Goal: Task Accomplishment & Management: Manage account settings

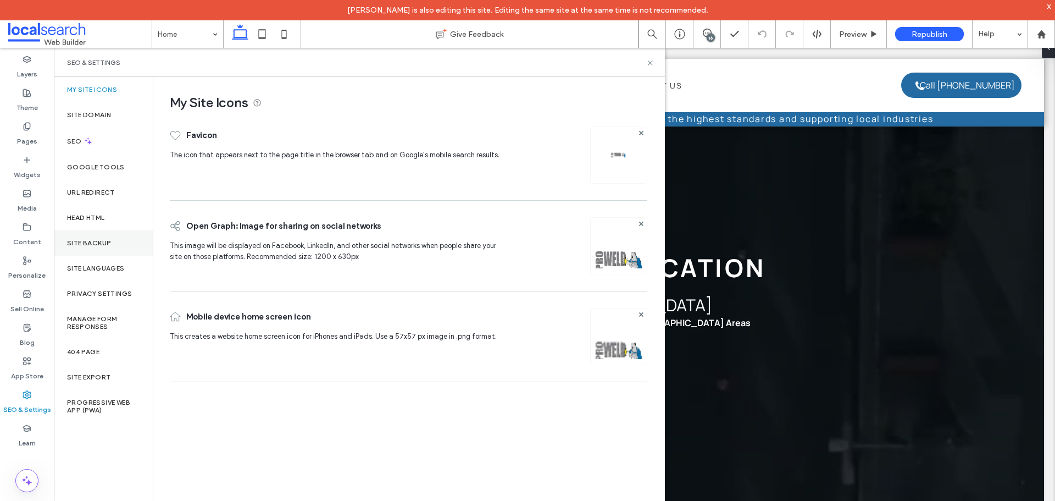
click at [103, 247] on div "Site Backup" at bounding box center [103, 242] width 99 height 25
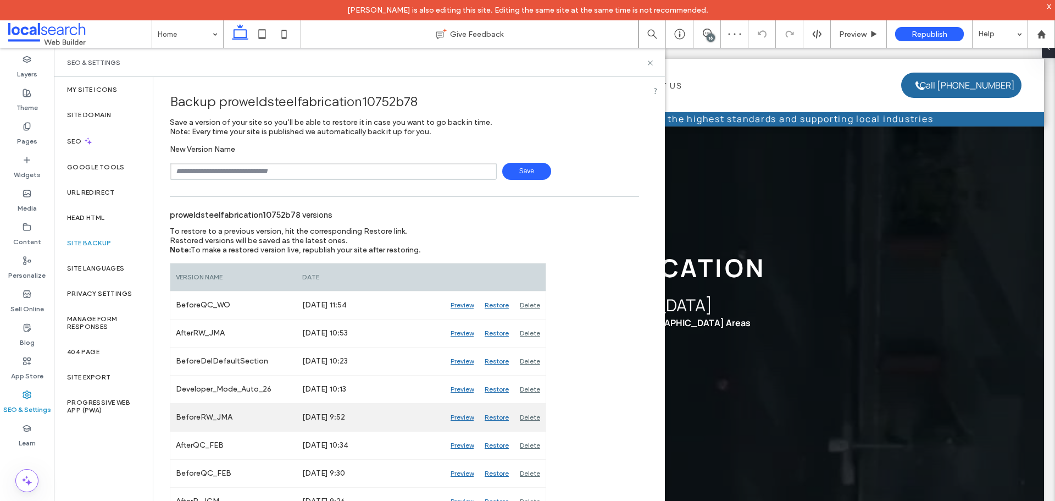
click at [464, 415] on div "Preview" at bounding box center [462, 416] width 34 height 27
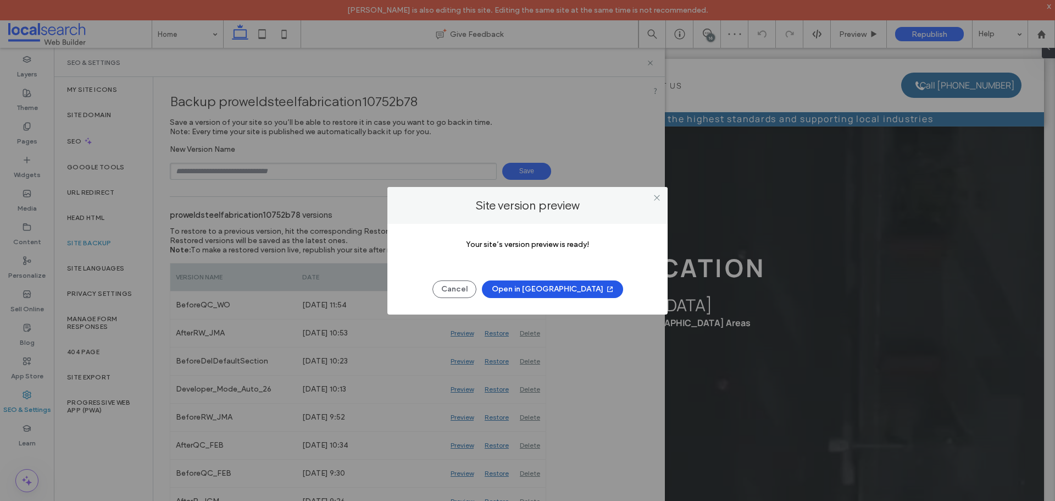
click at [568, 287] on button "Open in [GEOGRAPHIC_DATA]" at bounding box center [552, 289] width 141 height 18
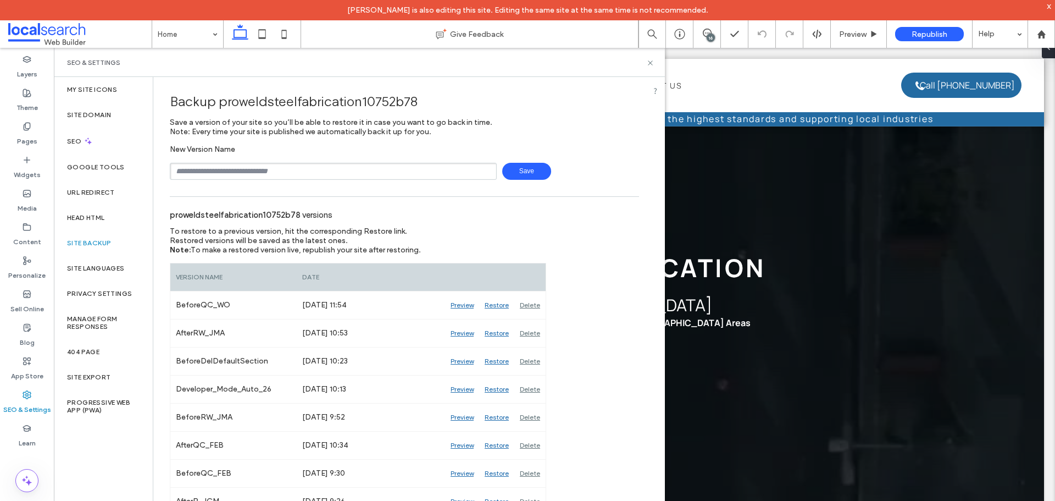
click at [648, 68] on div "SEO & Settings" at bounding box center [359, 62] width 611 height 29
click at [651, 63] on use at bounding box center [650, 62] width 4 height 4
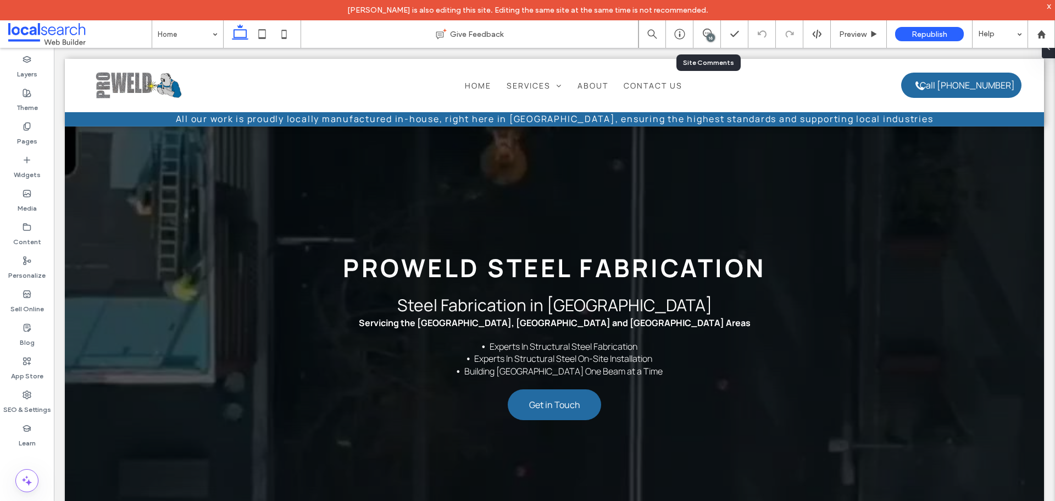
click at [712, 35] on div "16" at bounding box center [711, 38] width 8 height 8
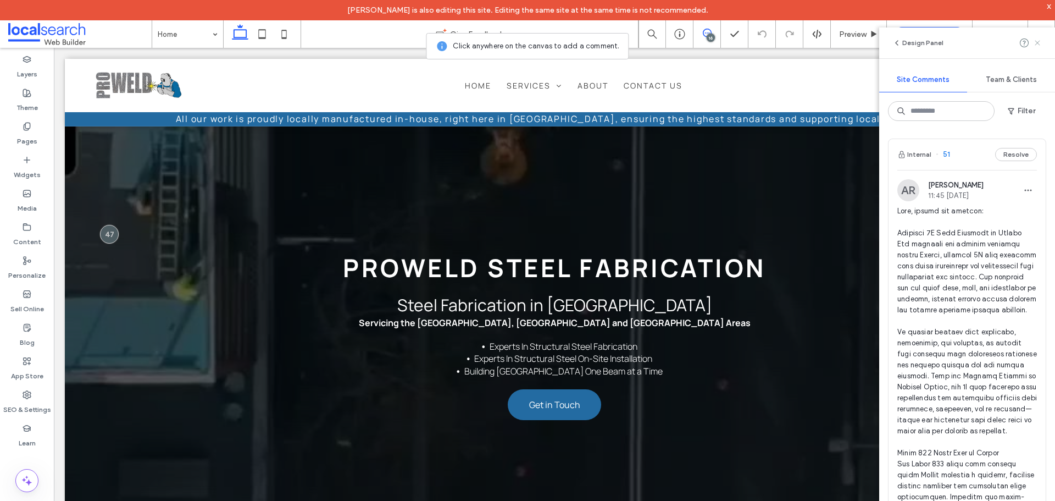
click at [1038, 45] on icon at bounding box center [1037, 42] width 9 height 9
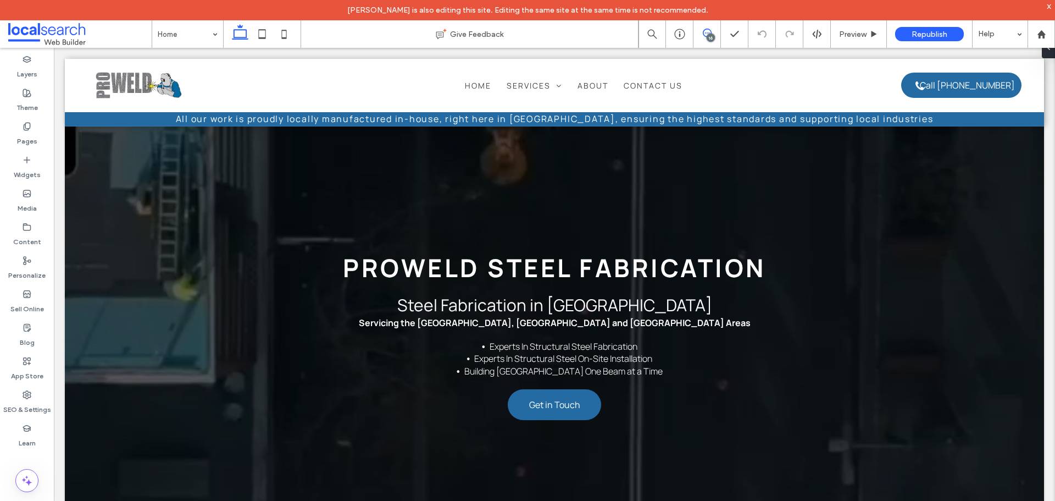
click at [701, 32] on span at bounding box center [706, 33] width 27 height 9
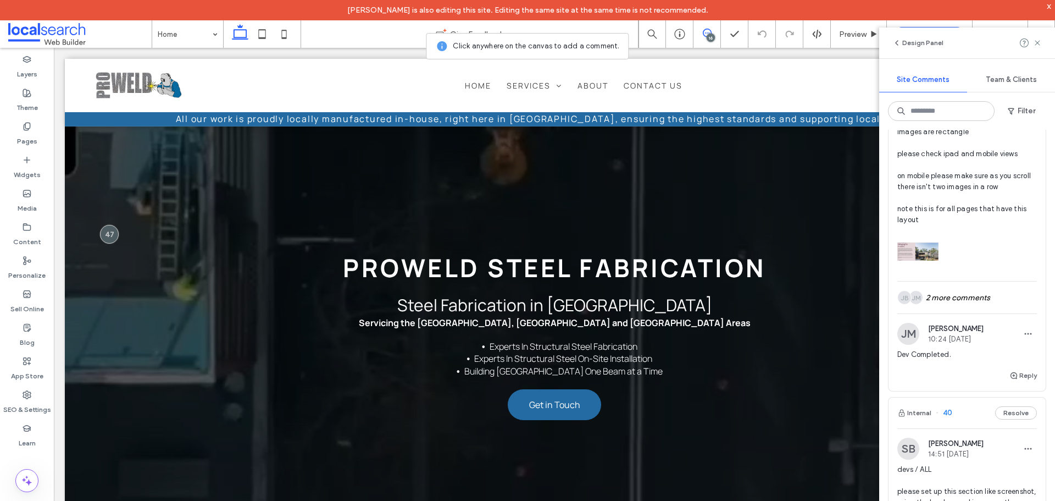
scroll to position [4863, 0]
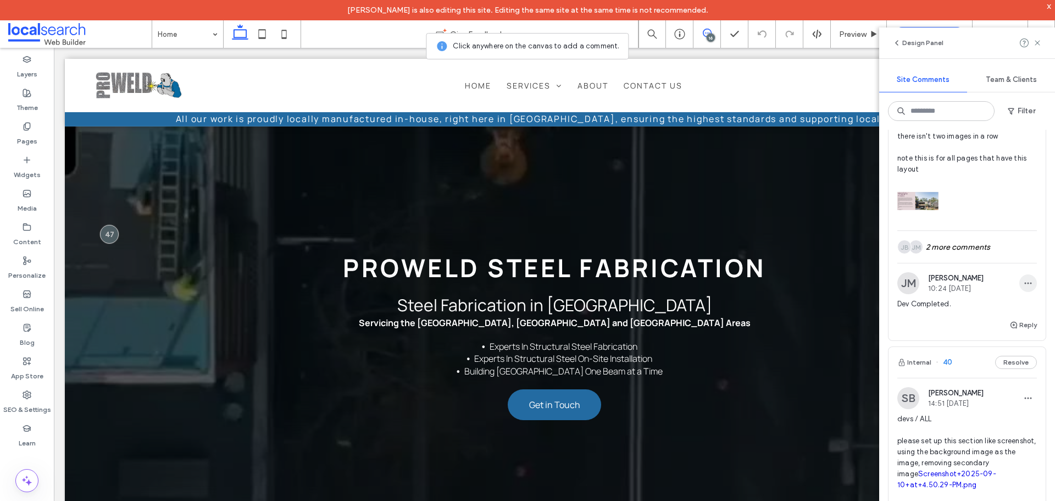
click at [1024, 287] on icon "button" at bounding box center [1028, 283] width 9 height 9
click at [981, 441] on div "Edit" at bounding box center [979, 443] width 98 height 21
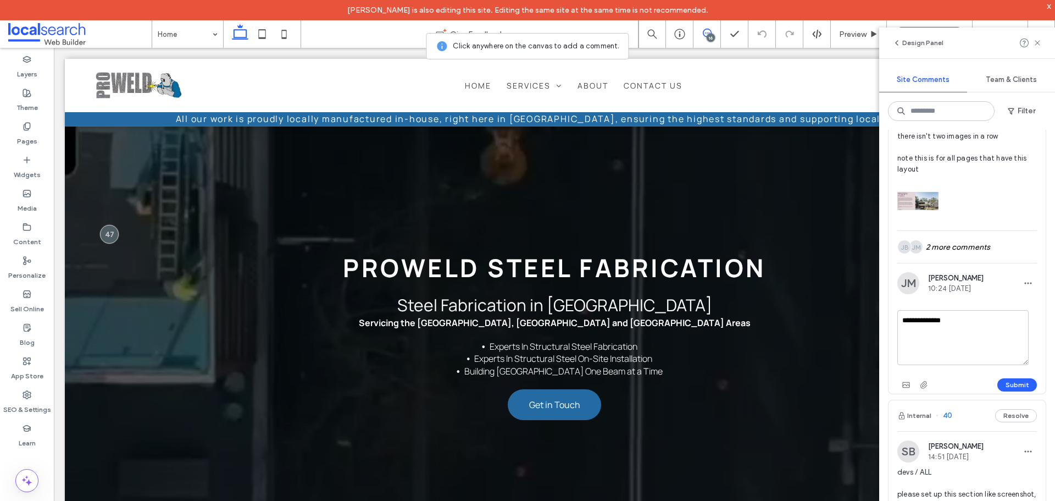
click at [969, 365] on textarea "**********" at bounding box center [962, 337] width 131 height 55
type textarea "**********"
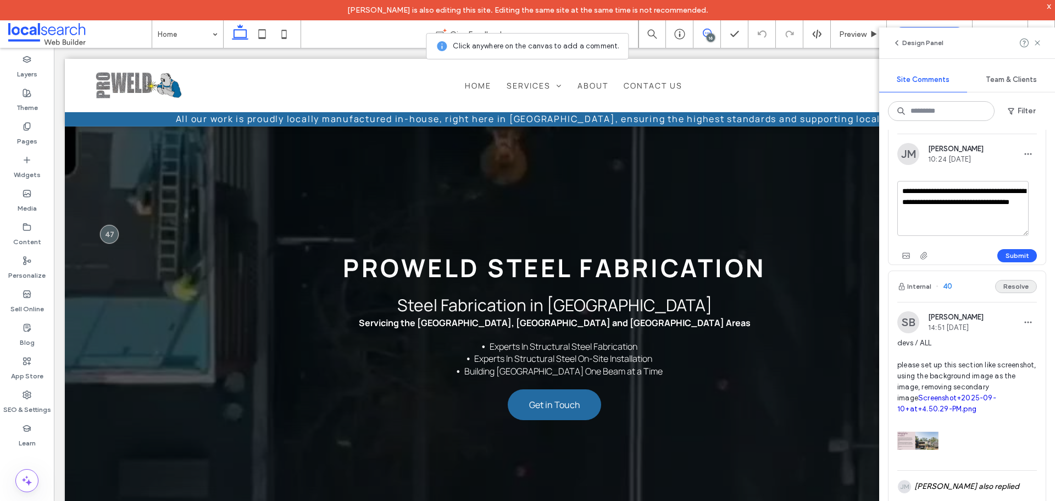
scroll to position [5028, 0]
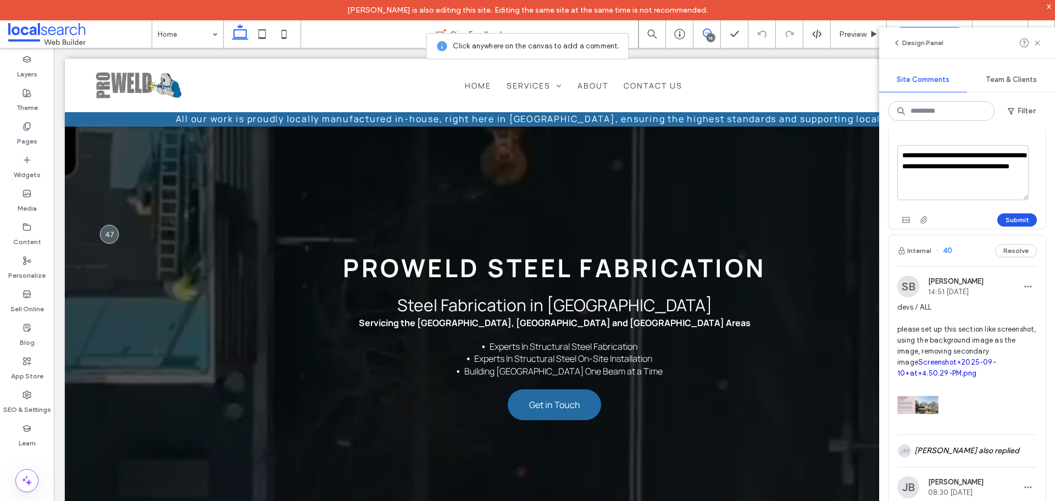
click at [1010, 226] on button "Submit" at bounding box center [1017, 219] width 40 height 13
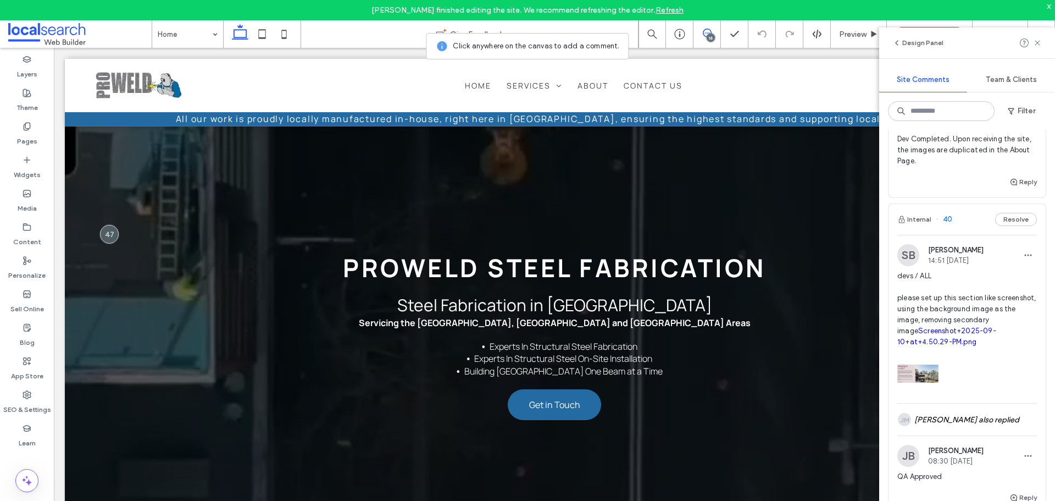
click at [667, 9] on link "Refresh" at bounding box center [670, 9] width 28 height 9
